Goal: Task Accomplishment & Management: Manage account settings

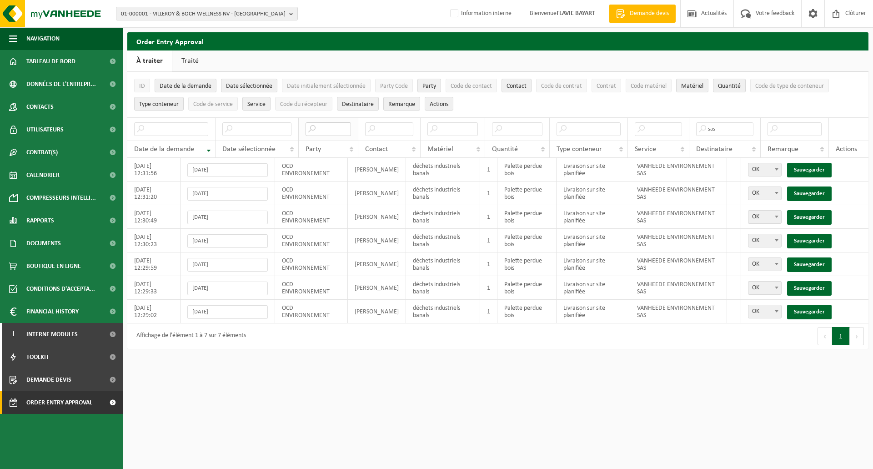
click at [330, 132] on input "text" at bounding box center [329, 129] width 46 height 14
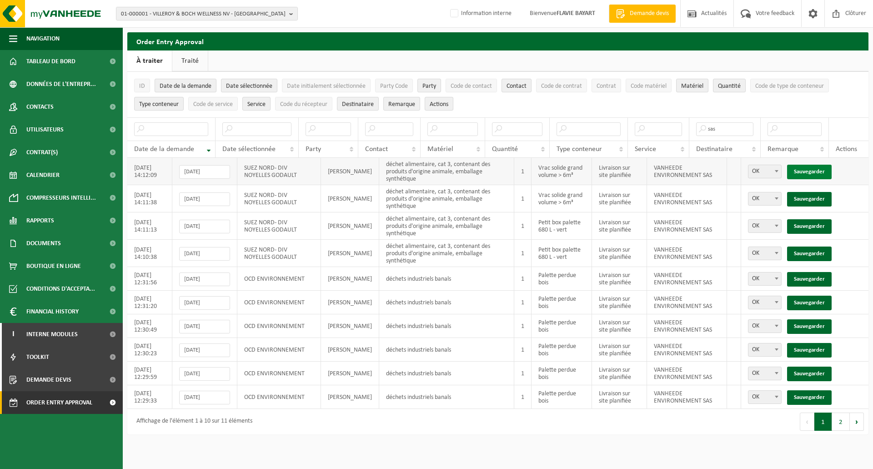
click at [811, 169] on link "Sauvegarder" at bounding box center [809, 172] width 45 height 15
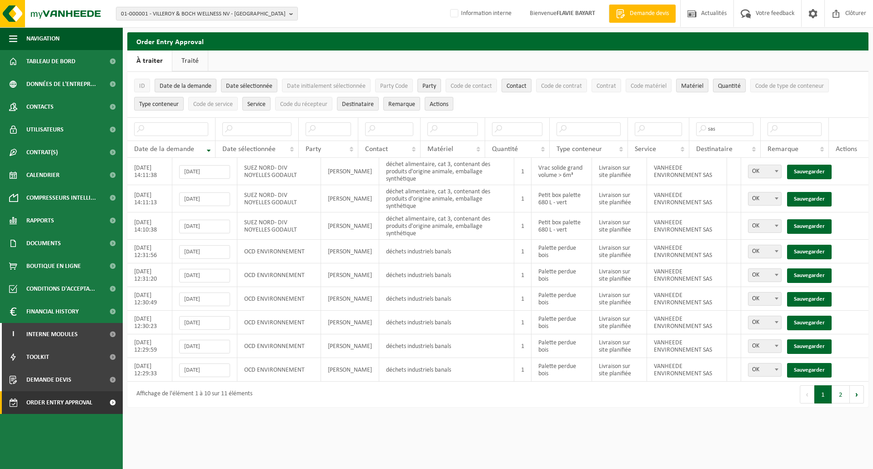
click at [811, 169] on link "Sauvegarder" at bounding box center [809, 172] width 45 height 15
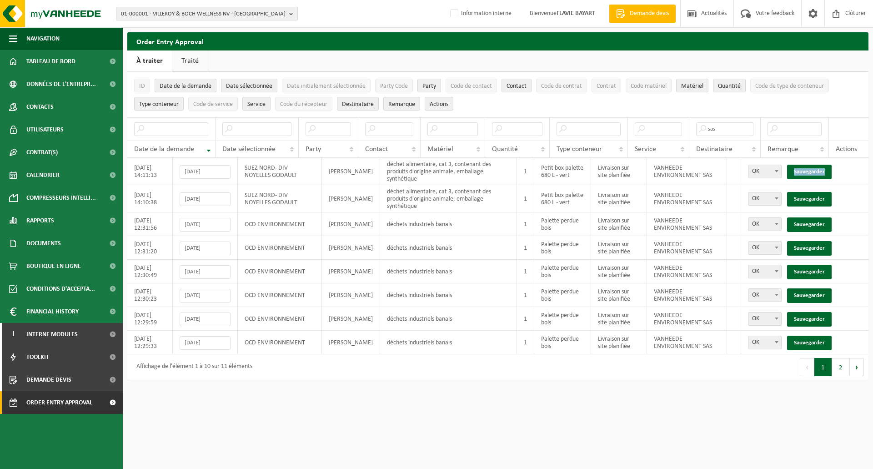
click at [811, 169] on link "Sauvegarder" at bounding box center [809, 172] width 45 height 15
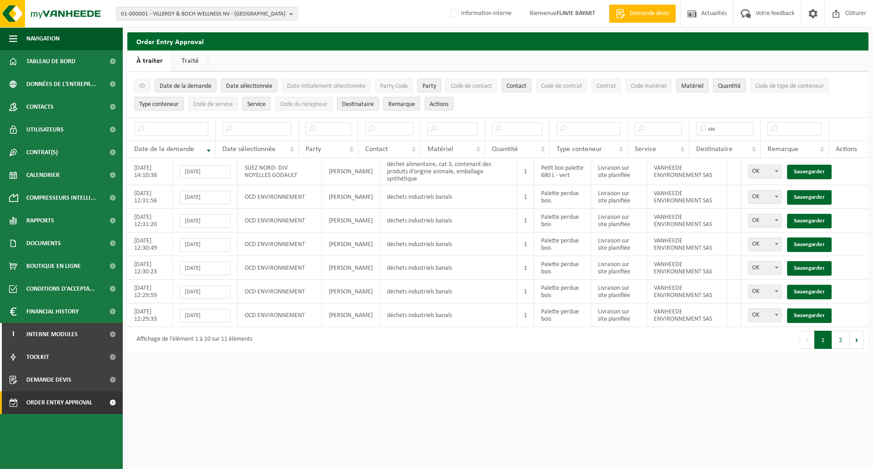
click at [811, 169] on link "Sauvegarder" at bounding box center [809, 172] width 45 height 15
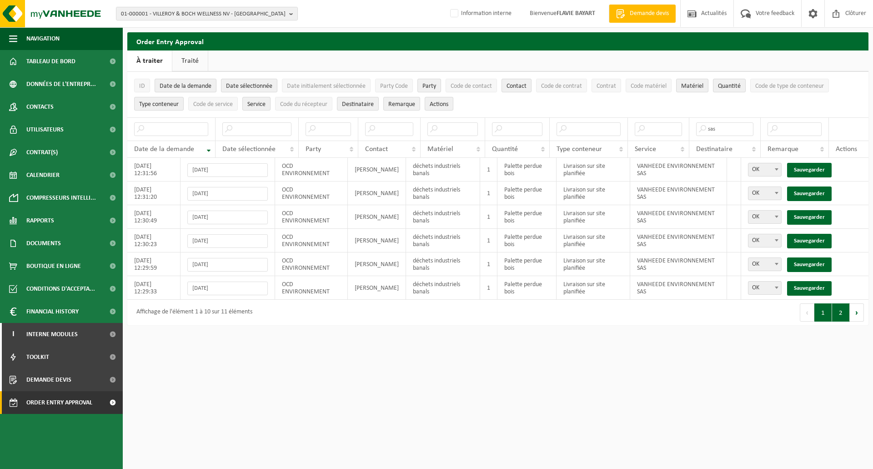
click at [840, 307] on button "2" at bounding box center [841, 312] width 18 height 18
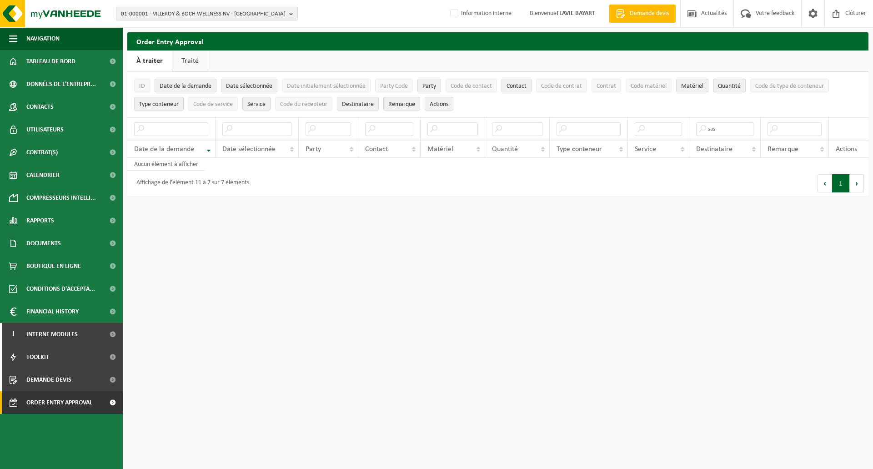
click at [842, 186] on button "1" at bounding box center [841, 183] width 18 height 18
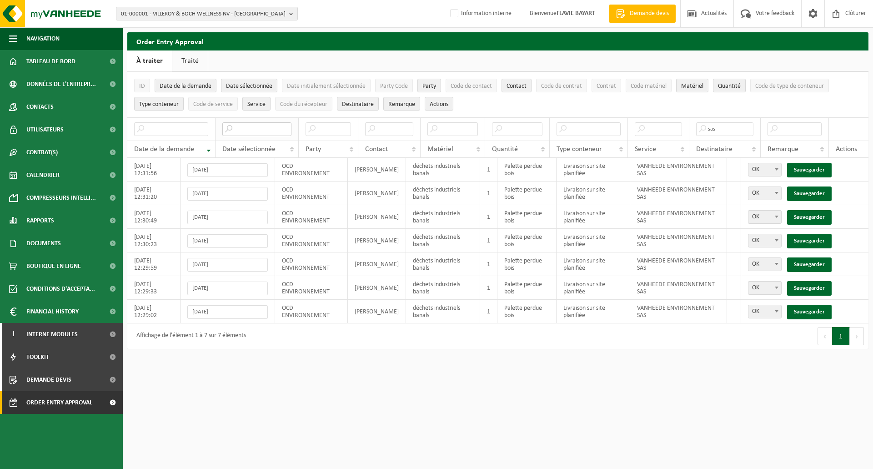
click at [271, 126] on input "text" at bounding box center [256, 129] width 69 height 14
click at [252, 133] on input "text" at bounding box center [256, 129] width 69 height 14
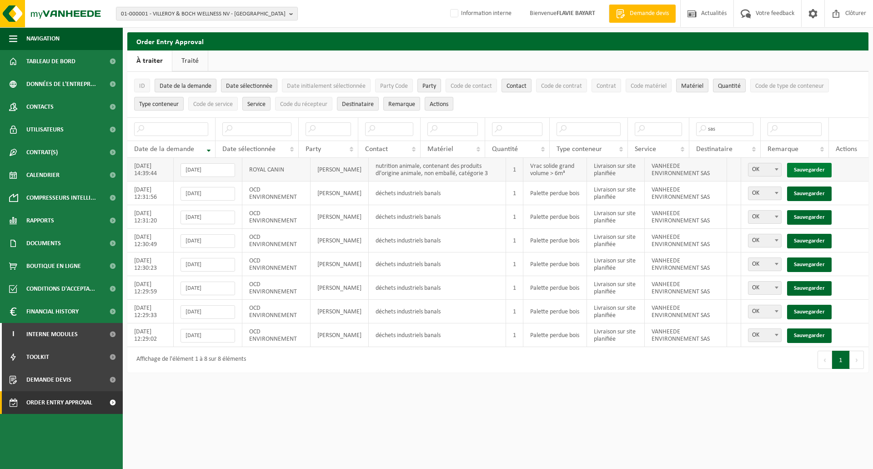
click at [818, 167] on link "Sauvegarder" at bounding box center [809, 170] width 45 height 15
